Goal: Find specific page/section: Find specific page/section

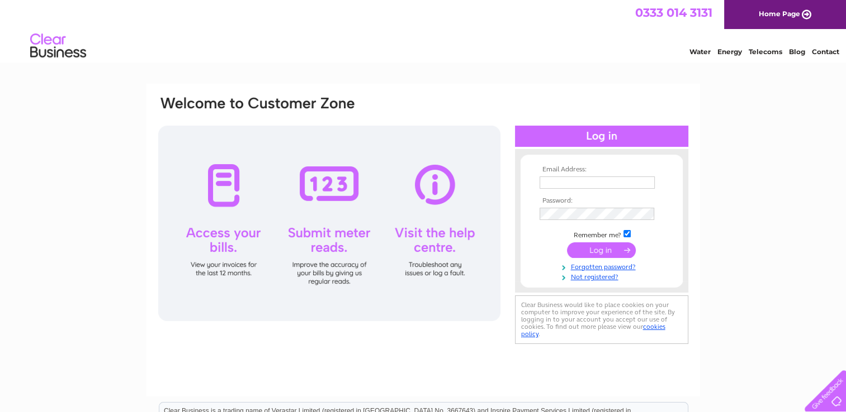
type input "jmc-684@hotmail.co.uk"
click at [692, 297] on div "Email Address: jmc-684@hotmail.co.uk Password:" at bounding box center [422, 240] width 553 height 313
click at [615, 251] on input "submit" at bounding box center [601, 251] width 69 height 16
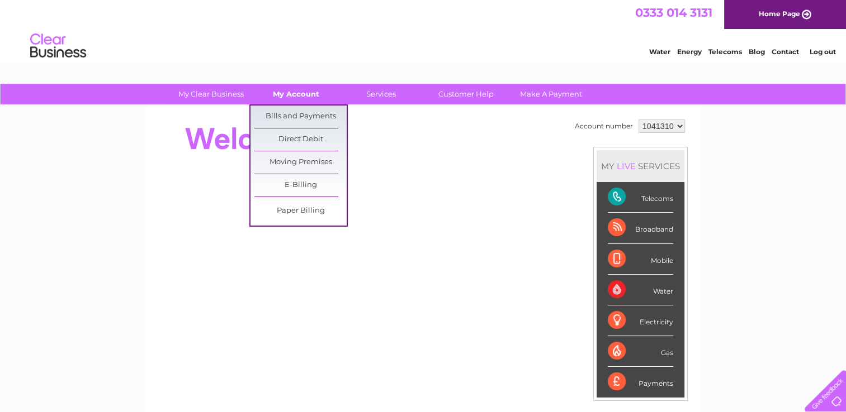
click at [298, 87] on link "My Account" at bounding box center [296, 94] width 92 height 21
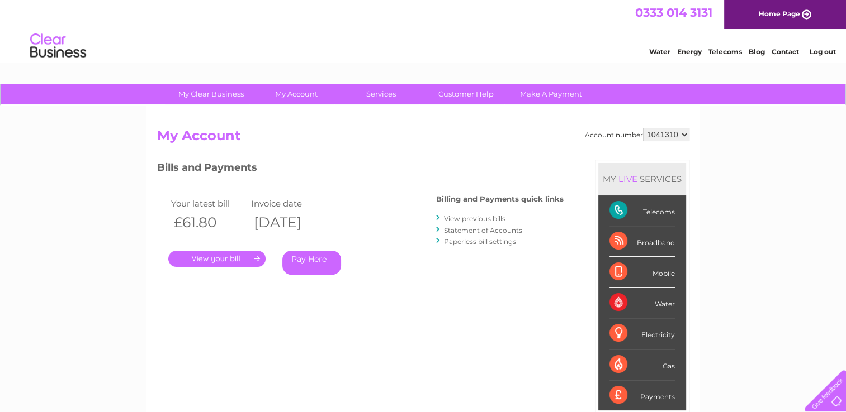
click at [217, 254] on link "." at bounding box center [216, 259] width 97 height 16
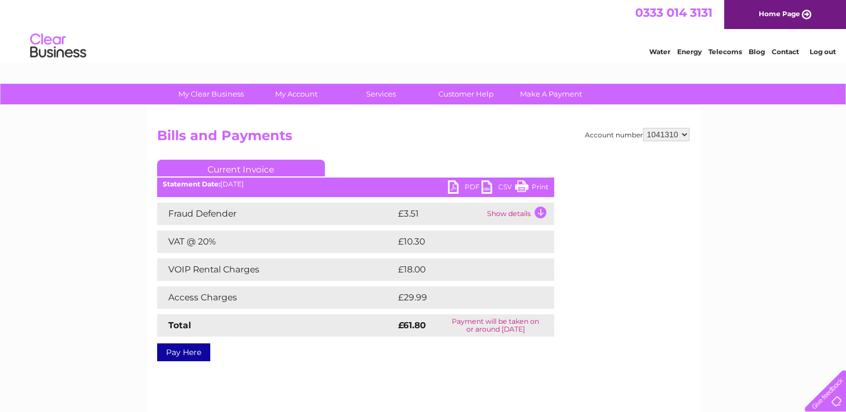
click at [524, 188] on link "Print" at bounding box center [532, 189] width 34 height 16
click at [72, 345] on div "My Clear Business Login Details My Details My Preferences Link Account My Accou…" at bounding box center [423, 347] width 846 height 526
